Goal: Book appointment/travel/reservation

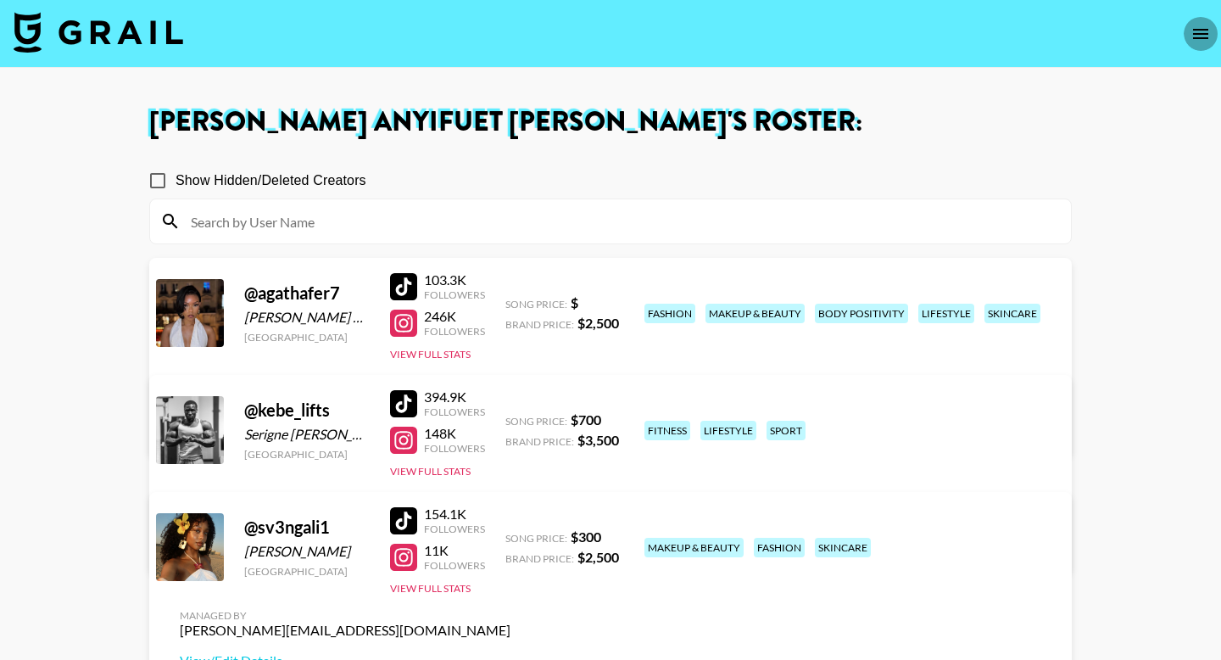
click at [1190, 32] on icon "open drawer" at bounding box center [1200, 34] width 20 height 20
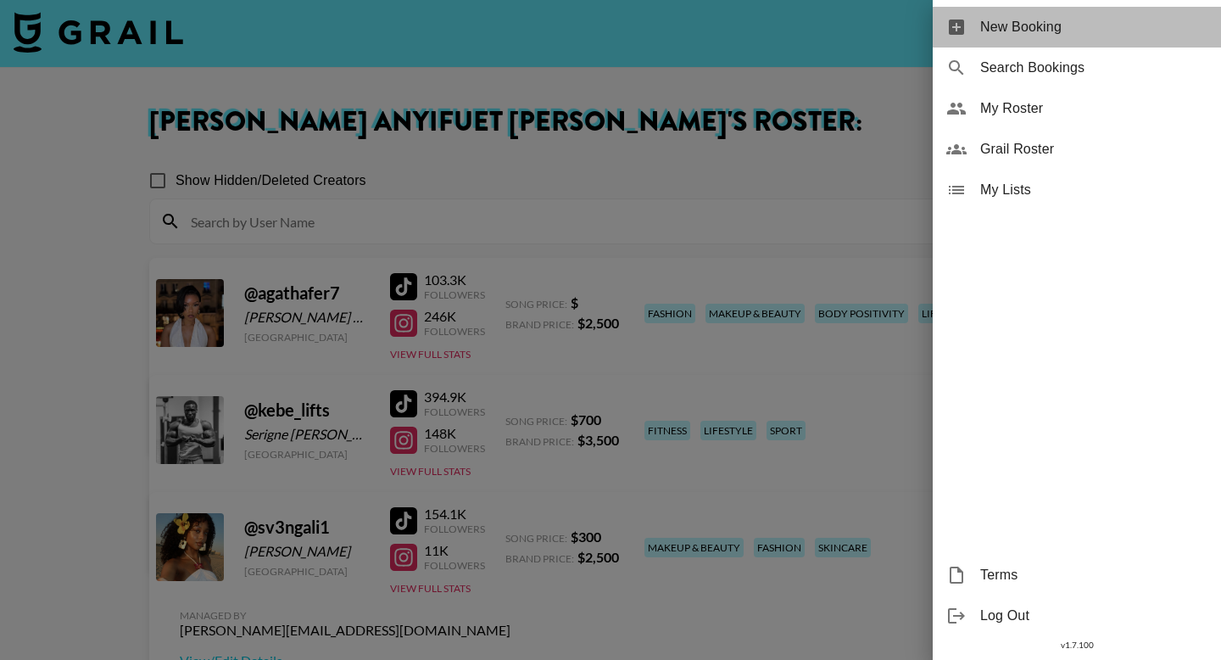
click at [1069, 36] on span "New Booking" at bounding box center [1093, 27] width 227 height 20
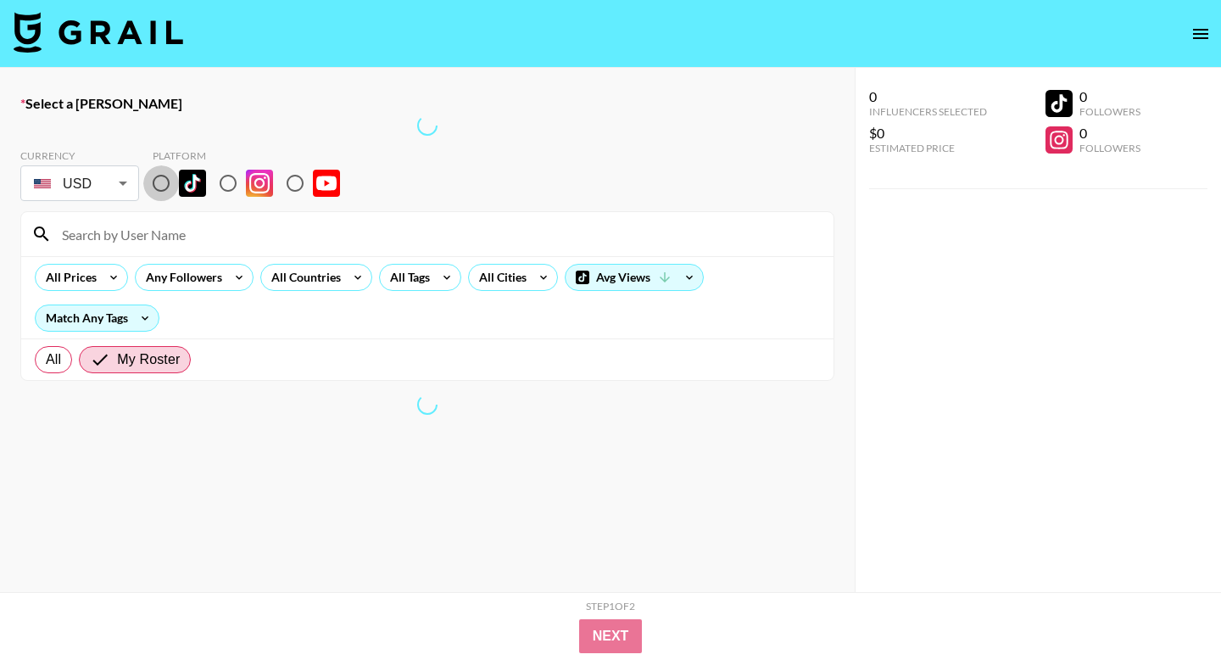
click at [165, 180] on input "radio" at bounding box center [161, 183] width 36 height 36
radio input "true"
click at [211, 231] on input at bounding box center [438, 233] width 772 height 27
paste input "[EMAIL_ADDRESS][PERSON_NAME][DOMAIN_NAME]>"
type input "[EMAIL_ADDRESS][PERSON_NAME][DOMAIN_NAME]"
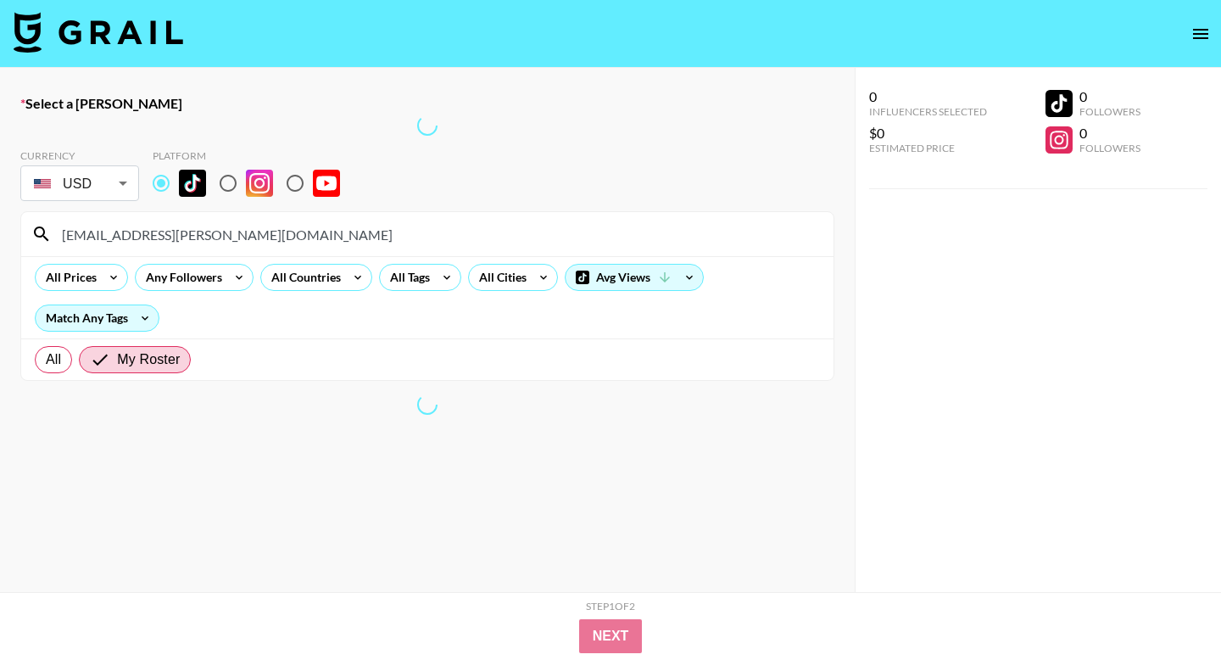
click at [132, 44] on img at bounding box center [99, 32] width 170 height 41
